Goal: Transaction & Acquisition: Book appointment/travel/reservation

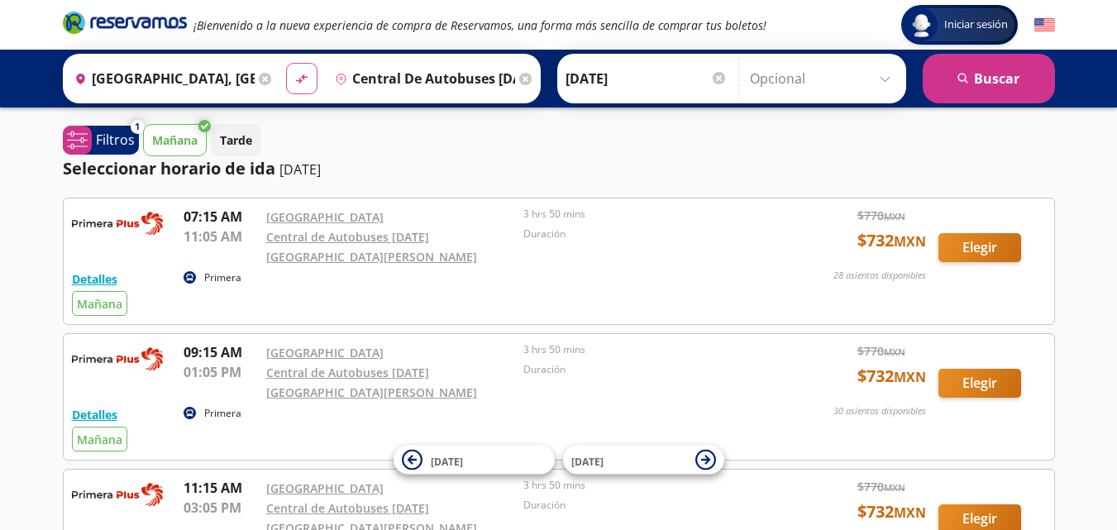
click at [298, 74] on icon "material-symbols:compare-arrows-rounded" at bounding box center [301, 79] width 15 height 16
type input "Central de Autobuses [DATE][GEOGRAPHIC_DATA][PERSON_NAME], [GEOGRAPHIC_DATA]"
type input "[GEOGRAPHIC_DATA], [GEOGRAPHIC_DATA]"
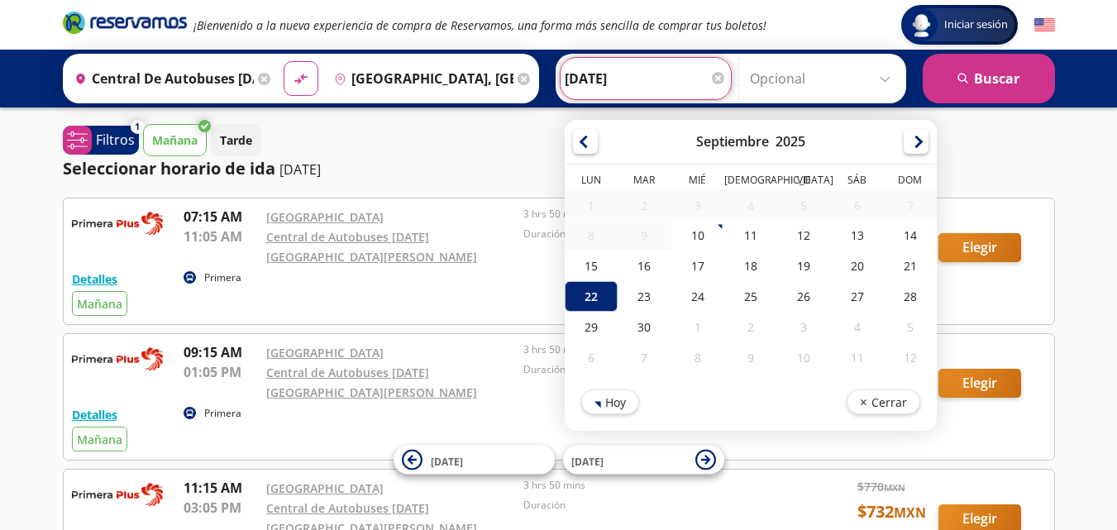
click at [627, 74] on input "[DATE]" at bounding box center [646, 78] width 162 height 41
click at [690, 232] on div "10" at bounding box center [697, 235] width 53 height 31
type input "[DATE]"
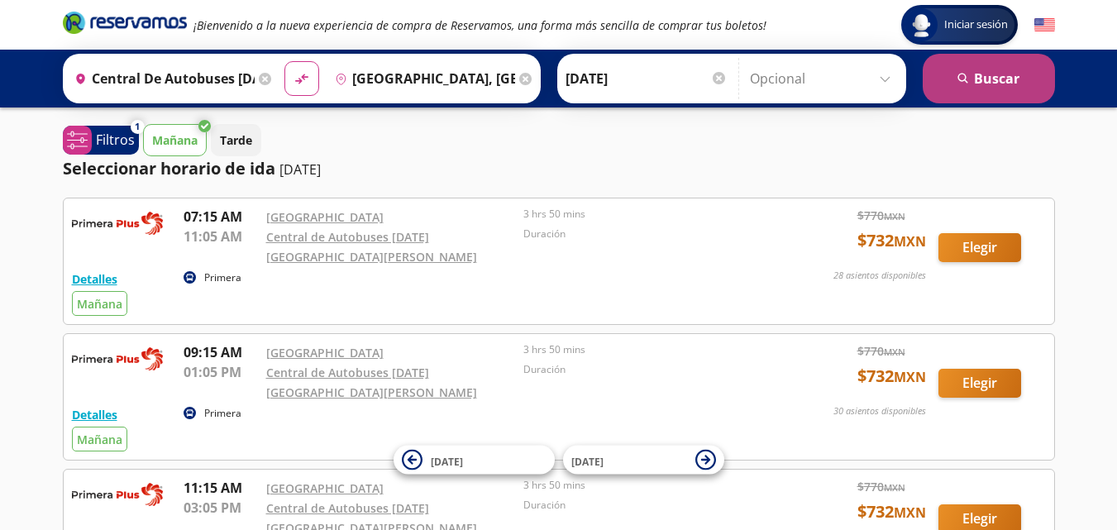
click at [969, 87] on button "search [GEOGRAPHIC_DATA]" at bounding box center [989, 79] width 132 height 50
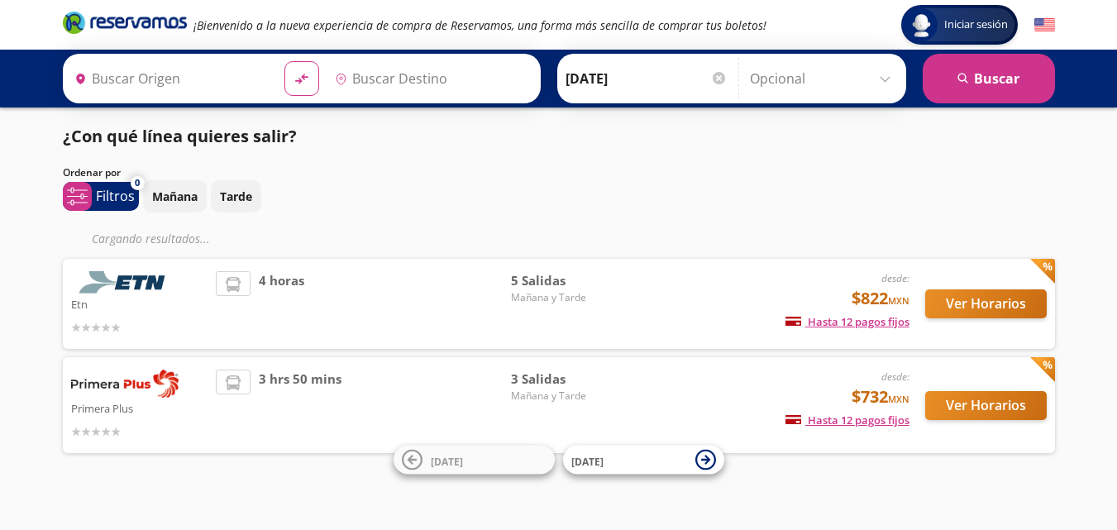
type input "[GEOGRAPHIC_DATA], [GEOGRAPHIC_DATA]"
type input "Central de Autobuses [DATE][GEOGRAPHIC_DATA][PERSON_NAME], [GEOGRAPHIC_DATA]"
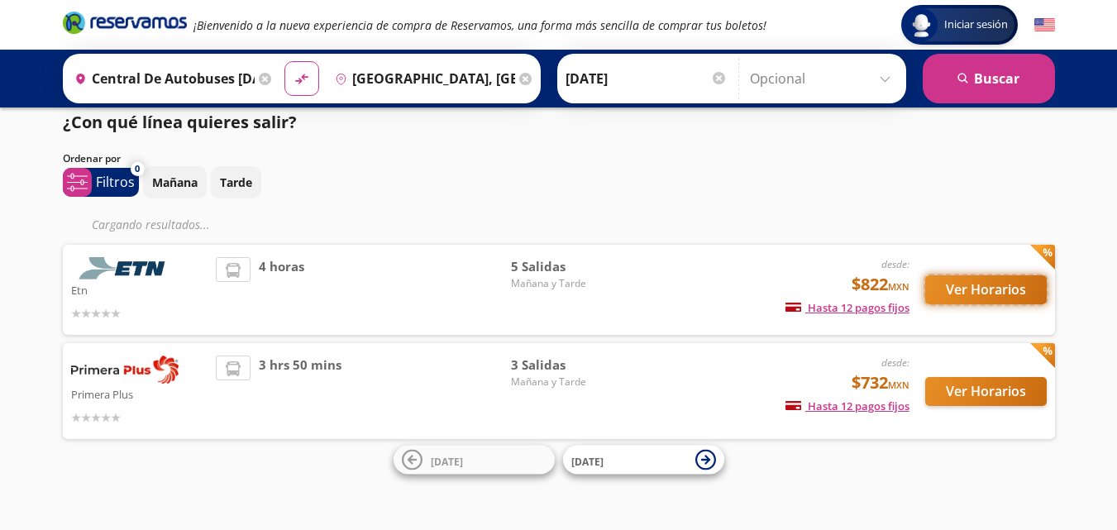
click at [995, 281] on button "Ver Horarios" at bounding box center [986, 289] width 122 height 29
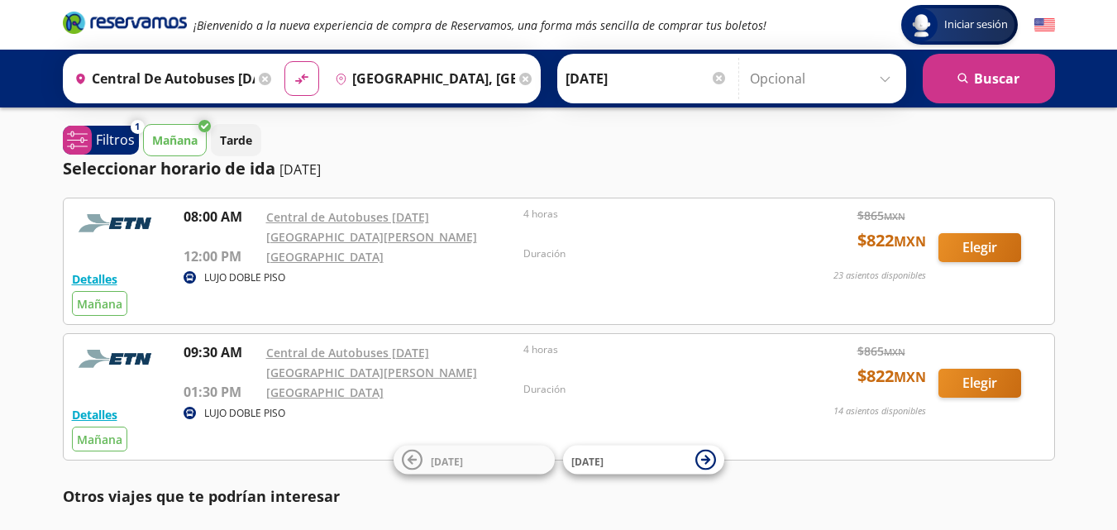
click at [528, 79] on icon at bounding box center [525, 79] width 12 height 12
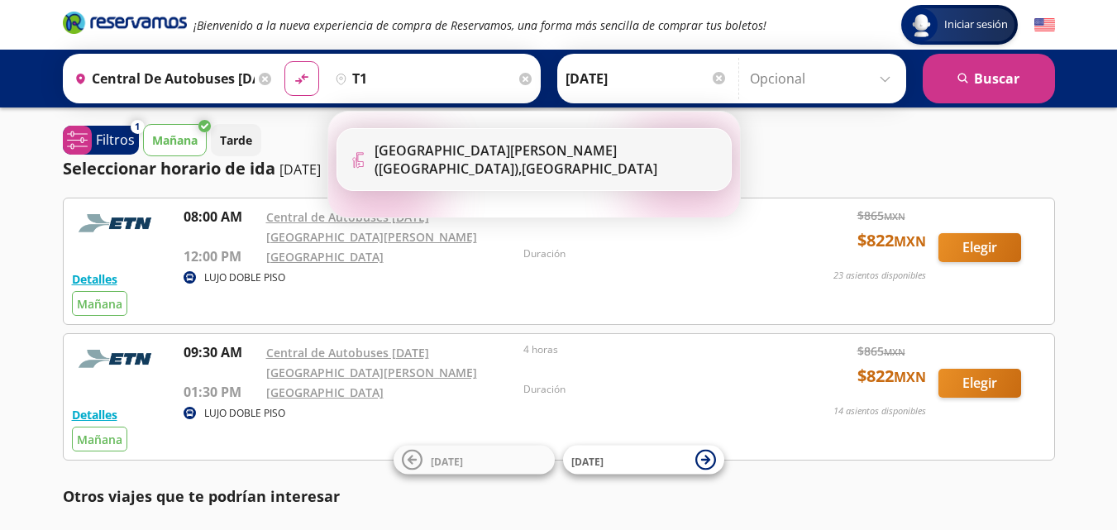
click at [532, 169] on li "Terminal Icon" at bounding box center [534, 159] width 394 height 61
type input "[GEOGRAPHIC_DATA][PERSON_NAME] ([GEOGRAPHIC_DATA]), [GEOGRAPHIC_DATA]"
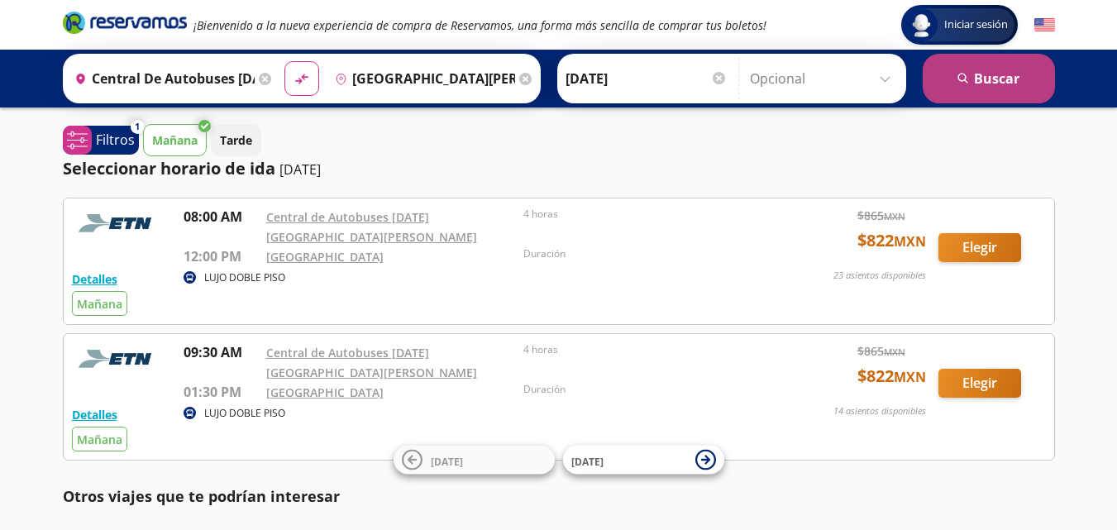
click at [1025, 69] on button "search [GEOGRAPHIC_DATA]" at bounding box center [989, 79] width 132 height 50
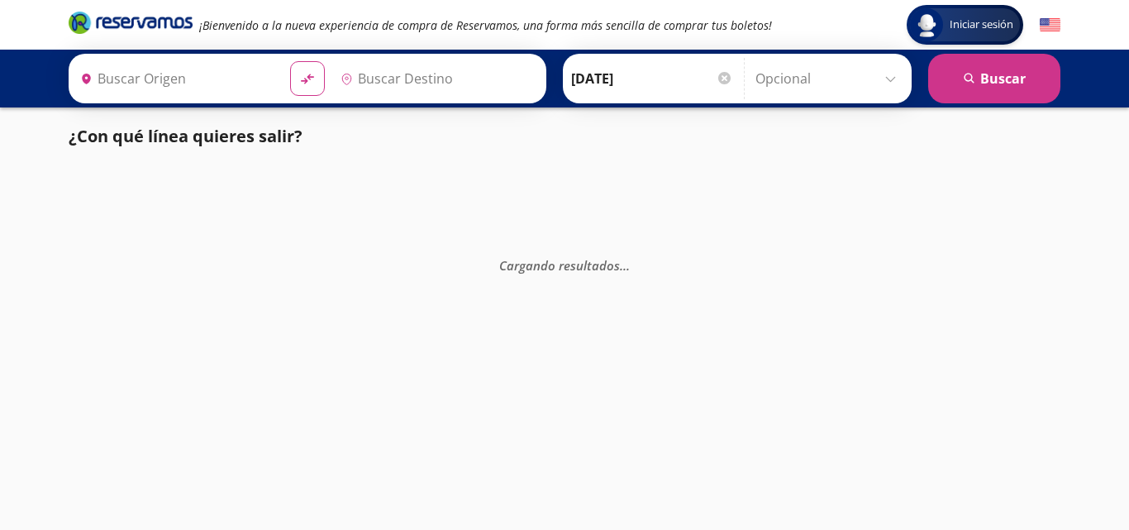
type input "Central de Autobuses [DATE][GEOGRAPHIC_DATA][PERSON_NAME], [GEOGRAPHIC_DATA]"
type input "[GEOGRAPHIC_DATA][PERSON_NAME] ([GEOGRAPHIC_DATA]), [GEOGRAPHIC_DATA]"
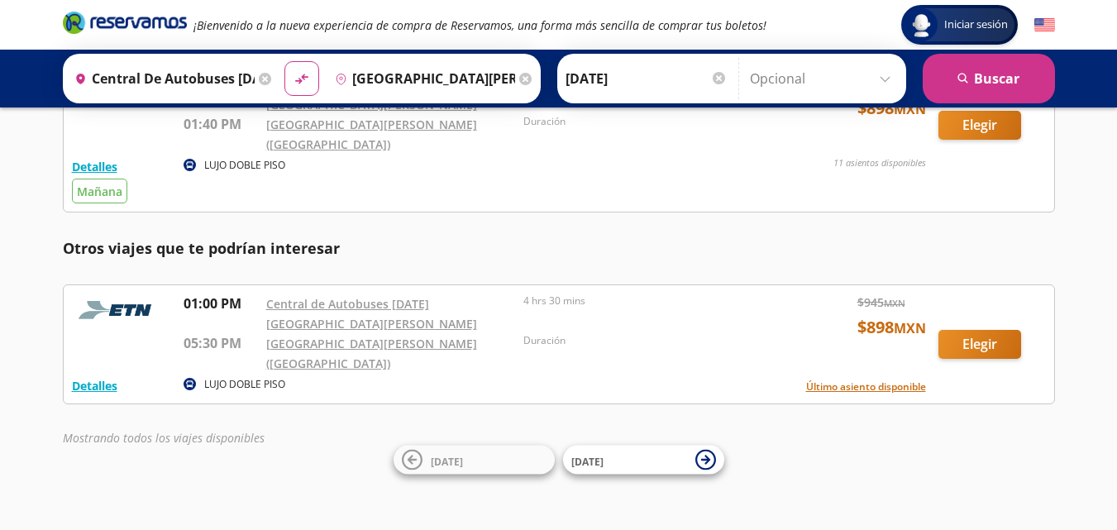
scroll to position [100, 0]
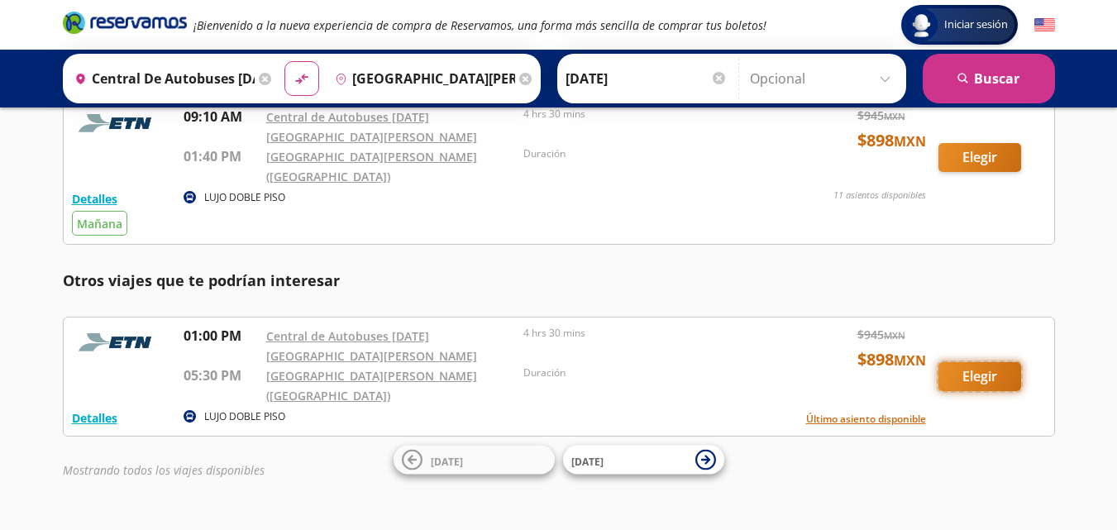
click at [980, 362] on button "Elegir" at bounding box center [979, 376] width 83 height 29
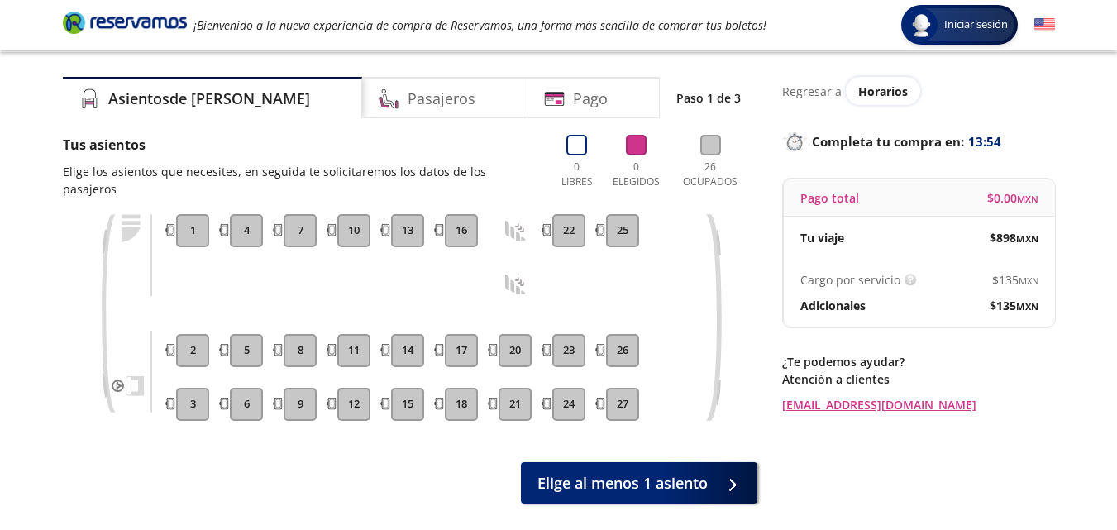
scroll to position [42, 0]
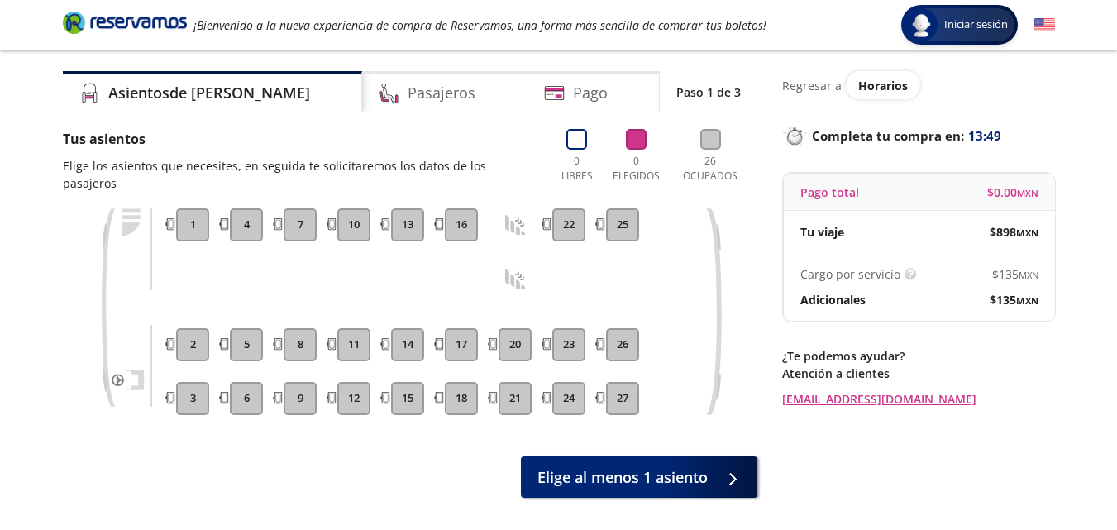
click at [246, 236] on button "4" at bounding box center [246, 224] width 33 height 33
click at [420, 194] on div "Tus asientos Elige los asientos que necesites, en seguida te solicitaremos los …" at bounding box center [410, 313] width 695 height 369
click at [184, 212] on button "1" at bounding box center [192, 224] width 33 height 33
